Goal: Task Accomplishment & Management: Manage account settings

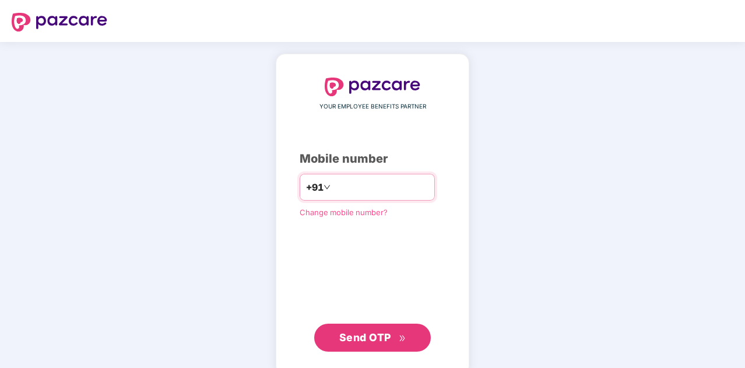
click at [392, 195] on input "number" at bounding box center [381, 187] width 96 height 19
type input "**********"
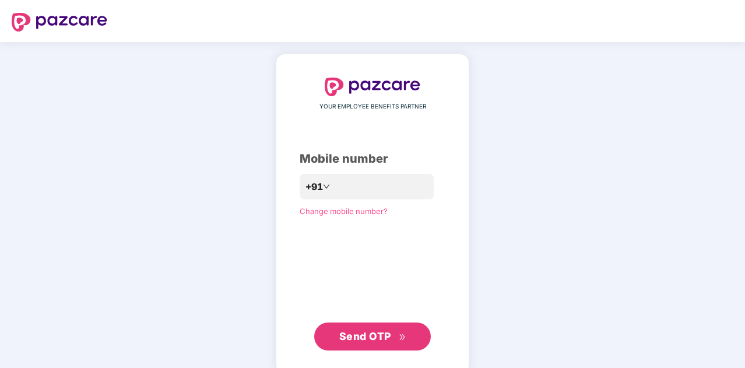
click at [363, 345] on button "Send OTP" at bounding box center [372, 337] width 117 height 28
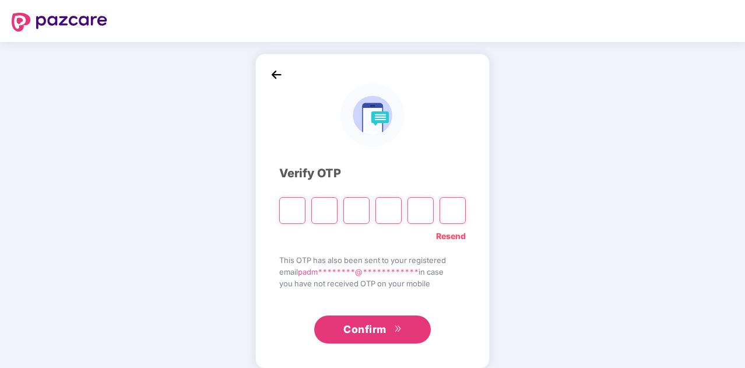
type input "*"
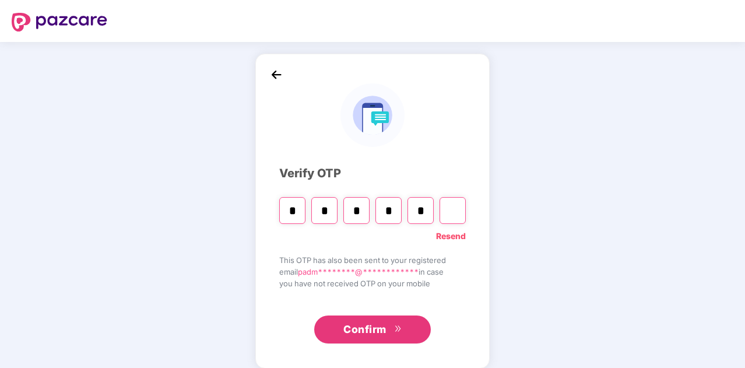
type input "*"
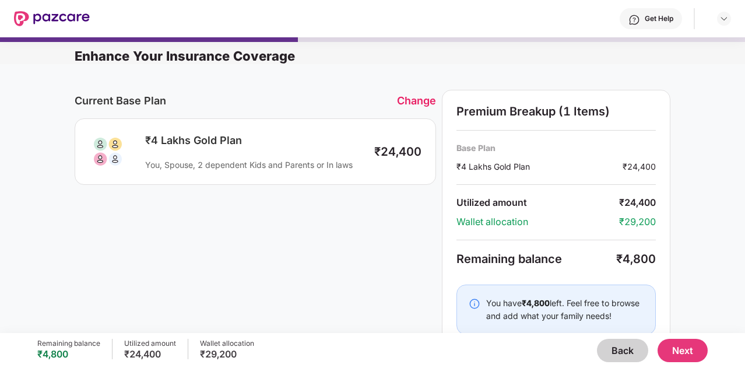
click at [418, 99] on div "Change" at bounding box center [416, 100] width 39 height 12
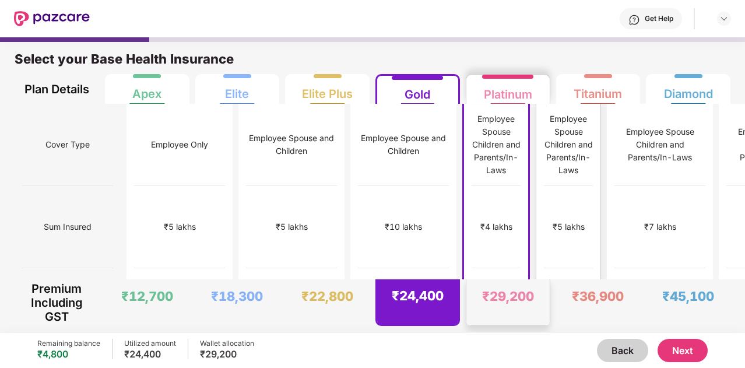
click at [544, 125] on div "Employee Spouse Children and Parents/In-Laws" at bounding box center [568, 145] width 49 height 64
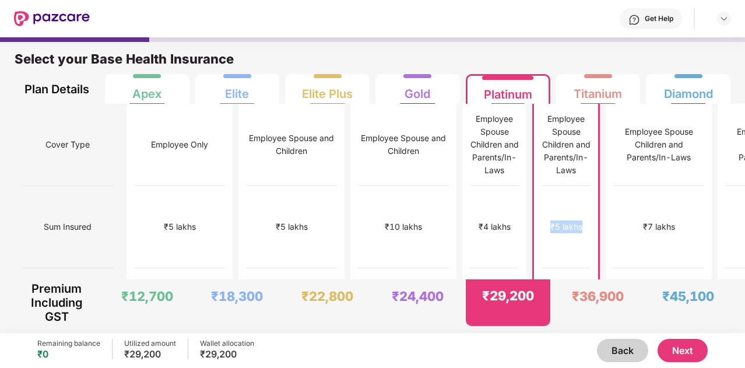
drag, startPoint x: 483, startPoint y: 207, endPoint x: 533, endPoint y: 206, distance: 49.6
click at [542, 206] on div "₹5 lakhs" at bounding box center [566, 227] width 49 height 82
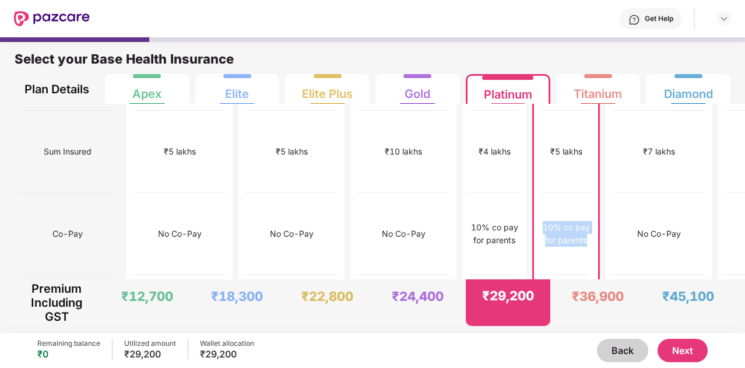
drag, startPoint x: 465, startPoint y: 190, endPoint x: 532, endPoint y: 208, distance: 69.1
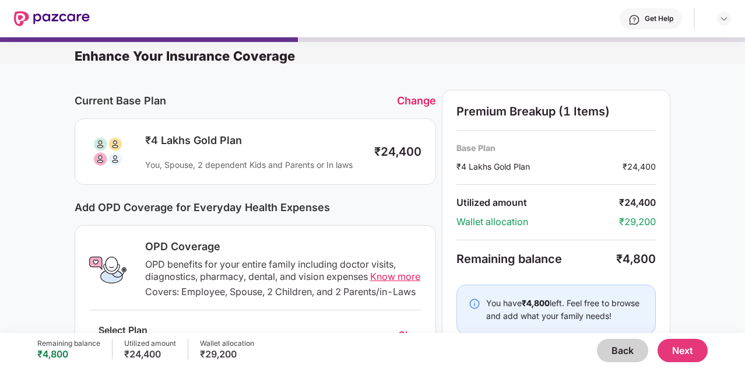
click at [415, 103] on div "Change" at bounding box center [416, 100] width 39 height 12
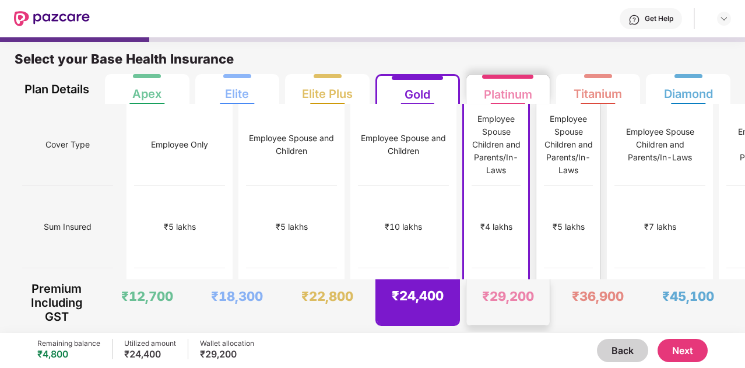
click at [544, 213] on div "₹5 lakhs" at bounding box center [568, 227] width 49 height 82
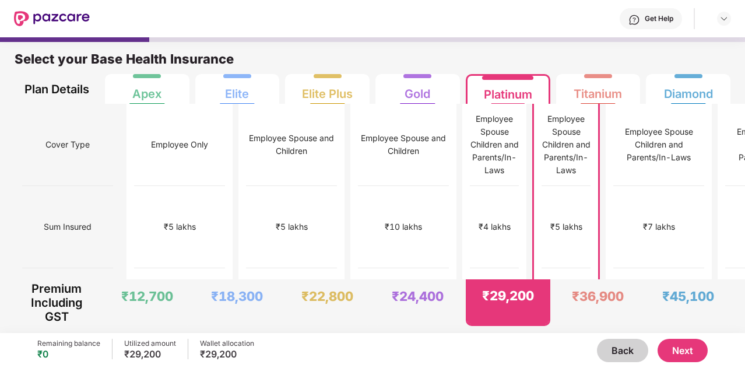
click at [542, 213] on div "₹5 lakhs" at bounding box center [566, 227] width 49 height 82
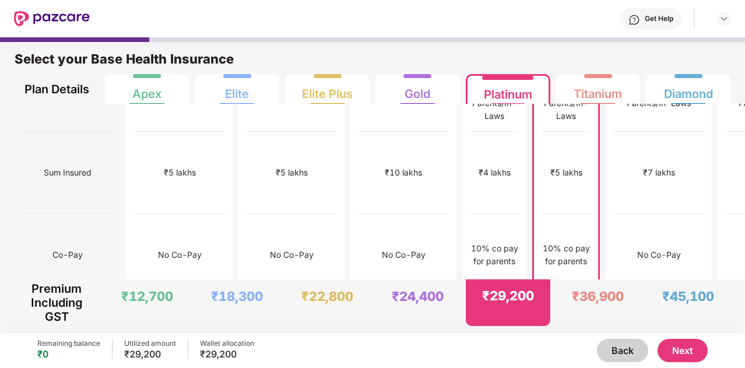
scroll to position [57, 0]
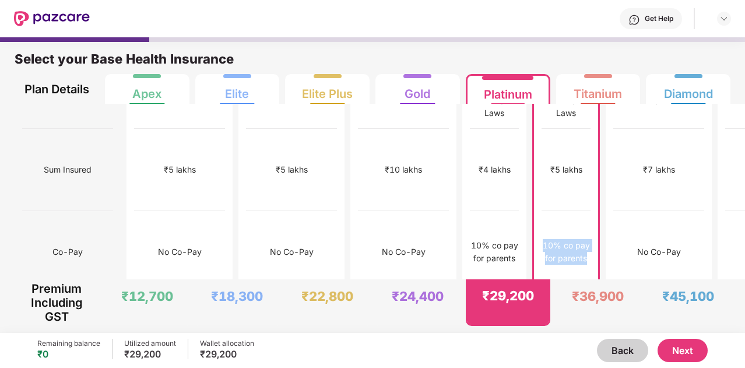
drag, startPoint x: 475, startPoint y: 213, endPoint x: 546, endPoint y: 227, distance: 72.0
copy div "10% co pay for parents"
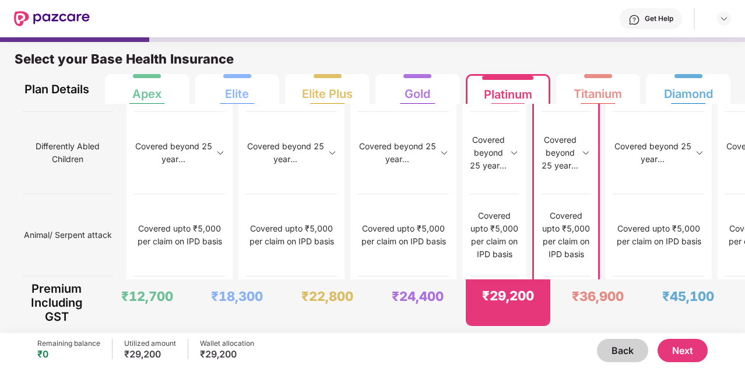
scroll to position [6, 0]
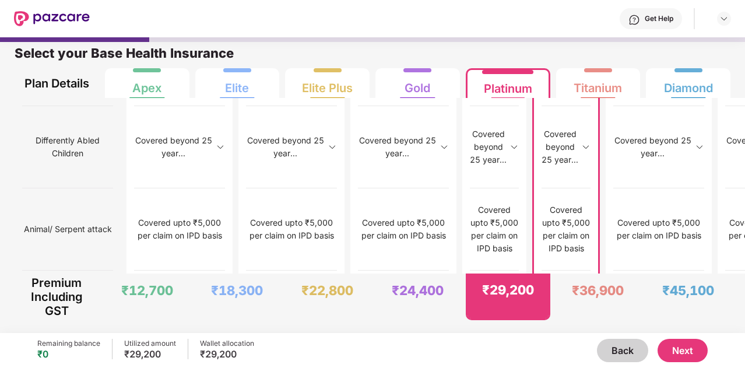
click at [671, 352] on button "Next" at bounding box center [683, 350] width 50 height 23
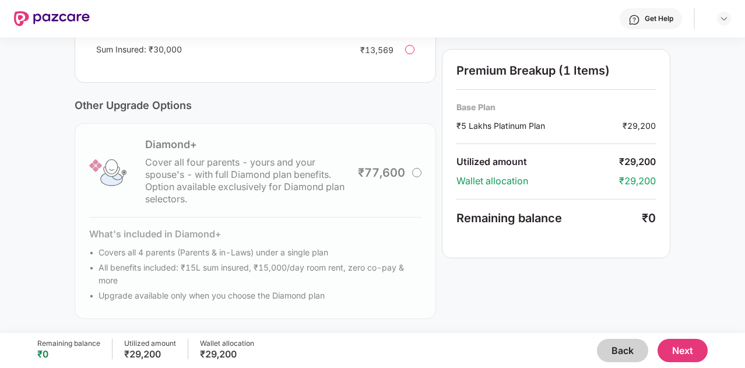
scroll to position [386, 0]
click at [387, 180] on div "Diamond+ Cover all four parents - yours and your spouse's - with full Diamond p…" at bounding box center [256, 221] width 362 height 196
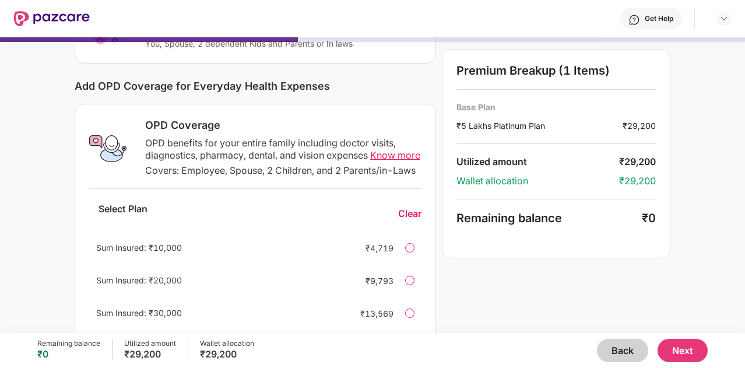
scroll to position [395, 0]
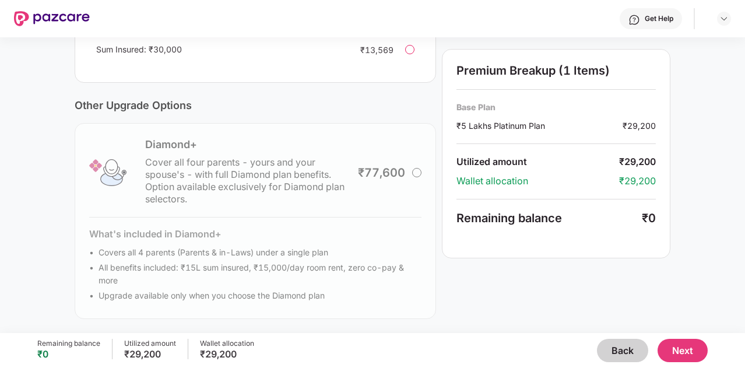
click at [692, 361] on button "Next" at bounding box center [683, 350] width 50 height 23
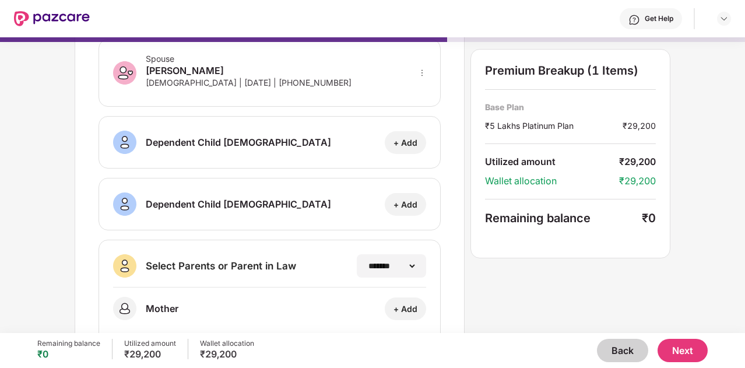
scroll to position [216, 0]
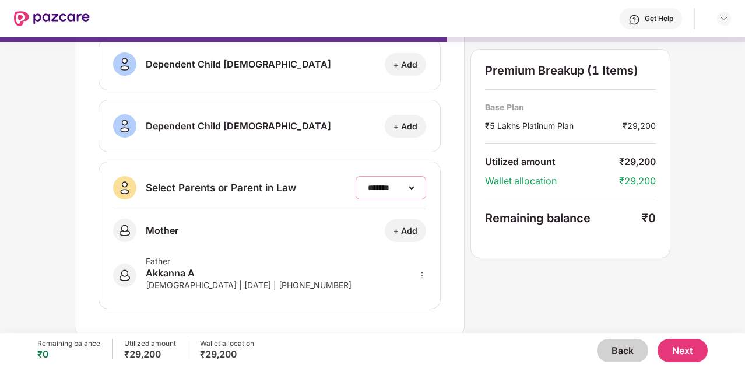
click at [409, 187] on select "**********" at bounding box center [391, 187] width 51 height 9
select select "*******"
click at [366, 183] on select "**********" at bounding box center [391, 187] width 51 height 9
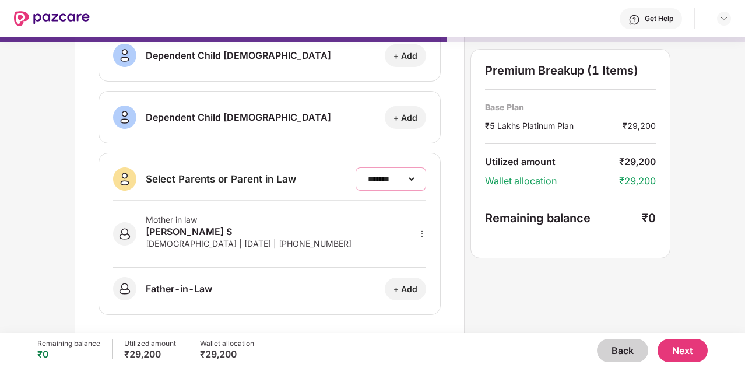
scroll to position [230, 0]
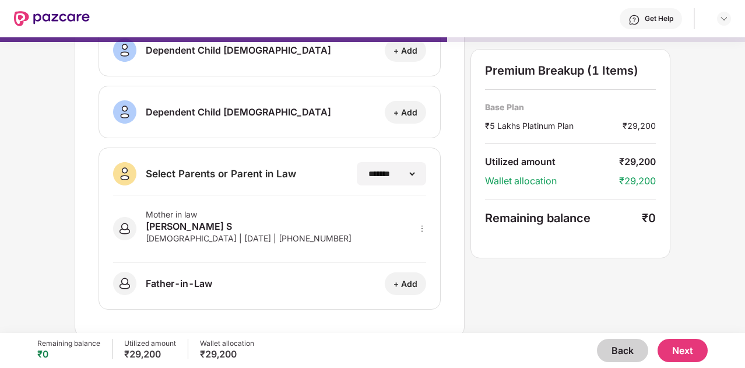
click at [680, 351] on button "Next" at bounding box center [683, 350] width 50 height 23
select select "*******"
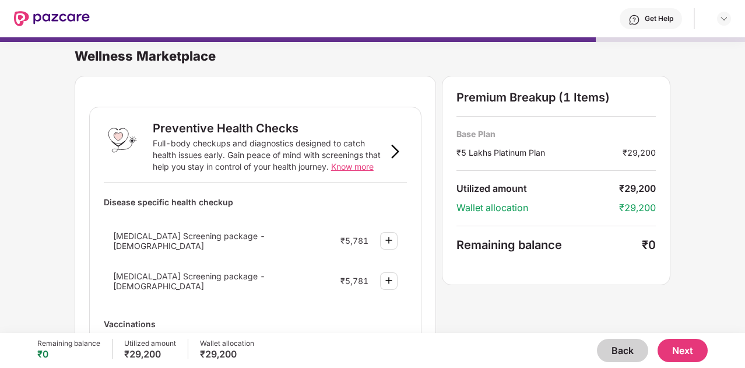
click at [680, 351] on button "Next" at bounding box center [683, 350] width 50 height 23
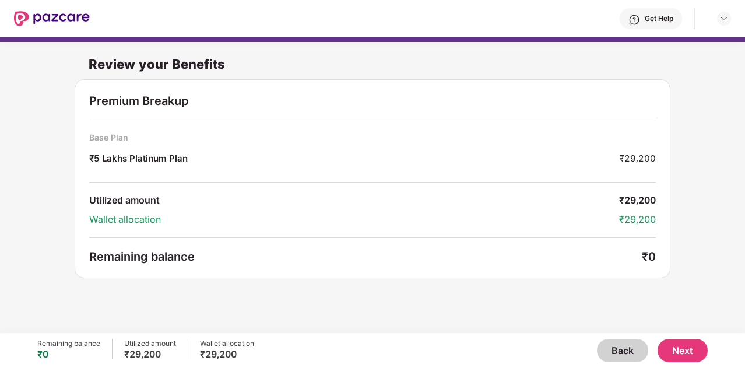
click at [680, 351] on button "Next" at bounding box center [683, 350] width 50 height 23
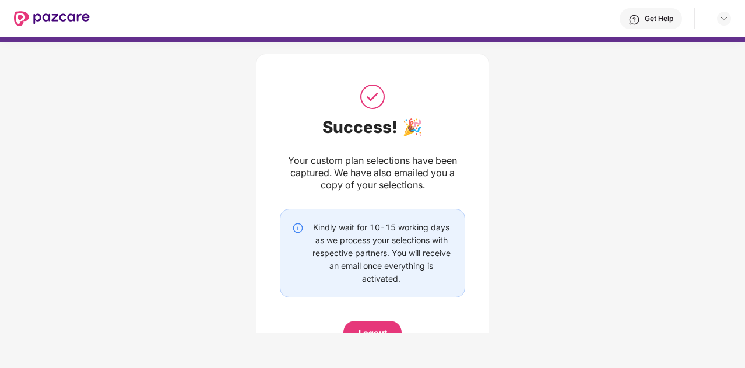
scroll to position [51, 0]
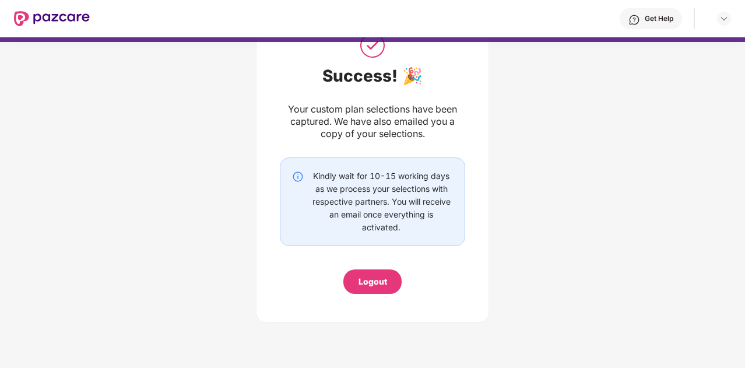
click at [621, 114] on div "Success! 🎉 Your custom plan selections have been captured. We have also emailed…" at bounding box center [372, 159] width 745 height 349
